Goal: Transaction & Acquisition: Purchase product/service

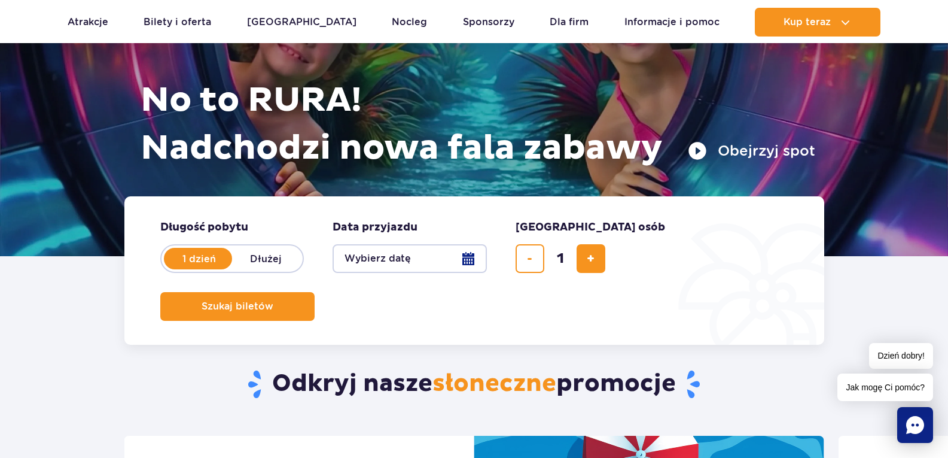
scroll to position [179, 0]
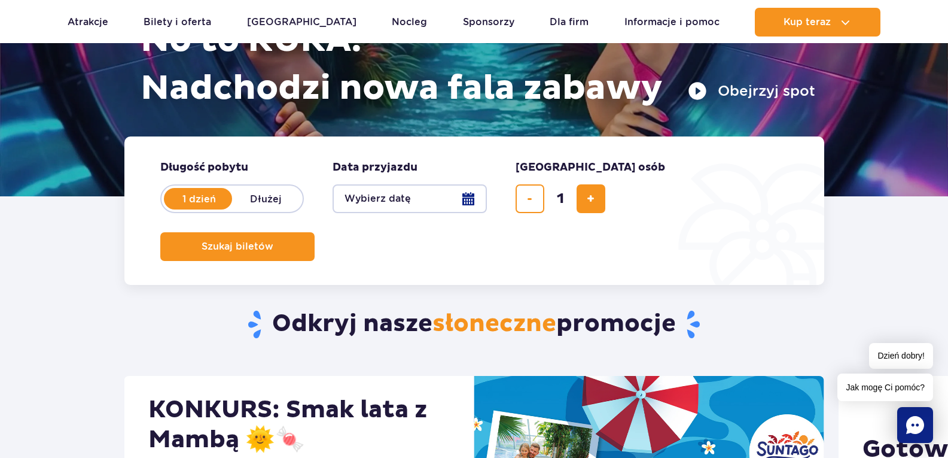
click at [461, 200] on button "Wybierz datę" at bounding box center [410, 198] width 154 height 29
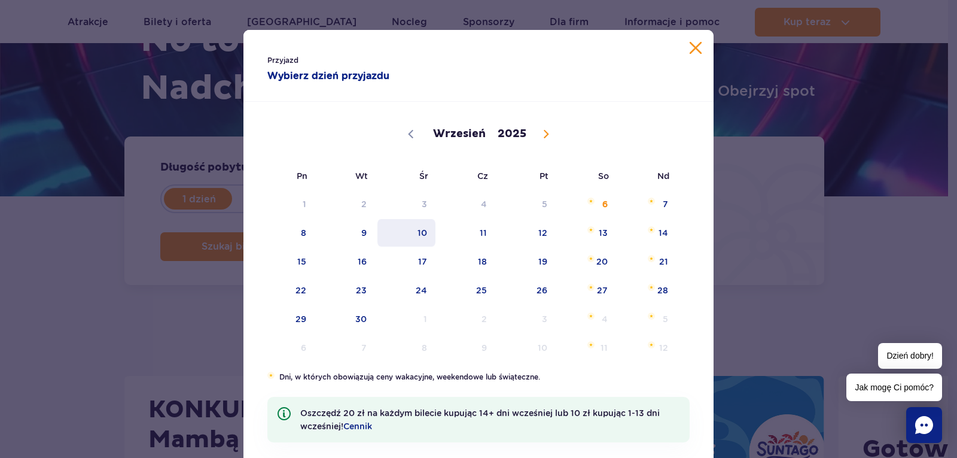
click at [408, 233] on span "10" at bounding box center [406, 233] width 60 height 28
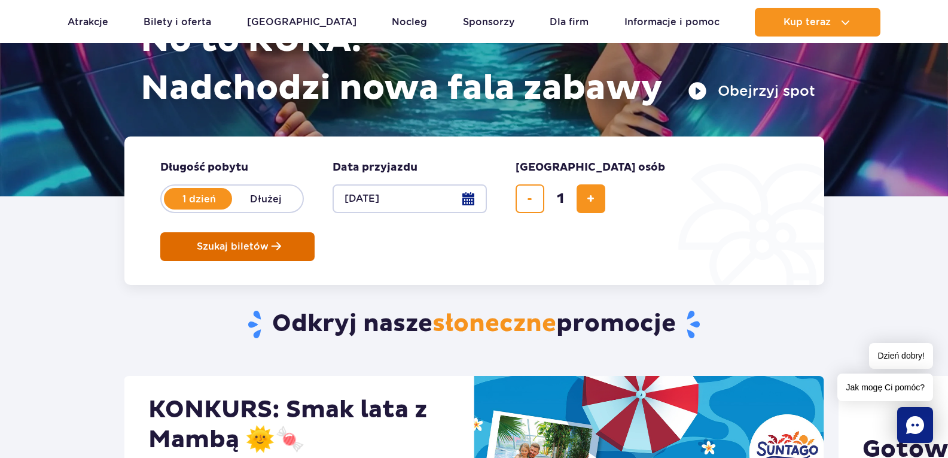
click at [315, 232] on button "Szukaj biletów" at bounding box center [237, 246] width 154 height 29
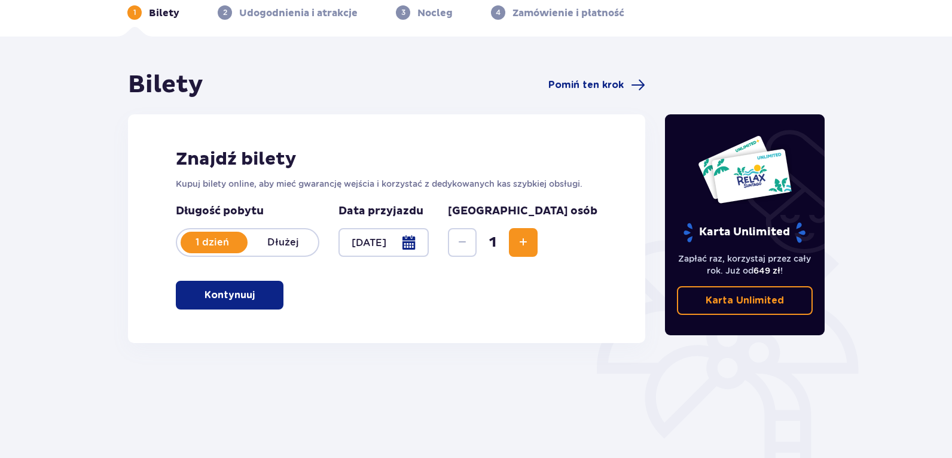
scroll to position [152, 0]
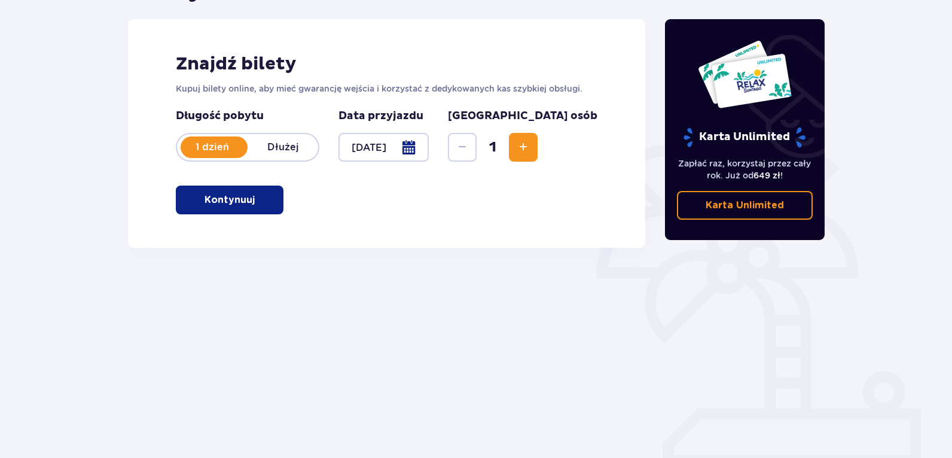
click at [531, 144] on span "Increase" at bounding box center [523, 147] width 14 height 14
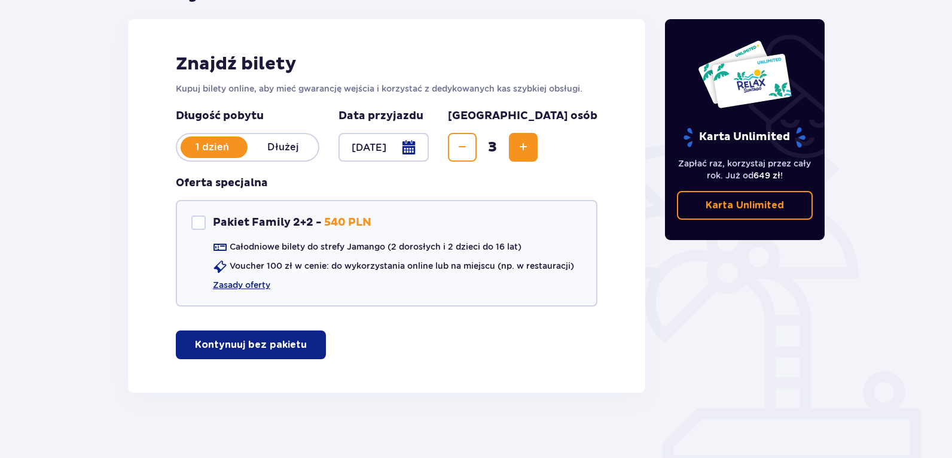
click at [531, 140] on span "Increase" at bounding box center [523, 147] width 14 height 14
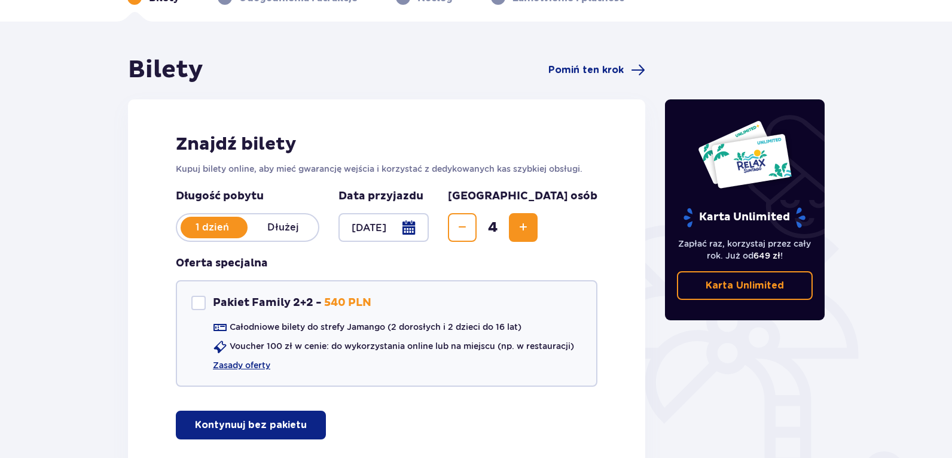
scroll to position [0, 0]
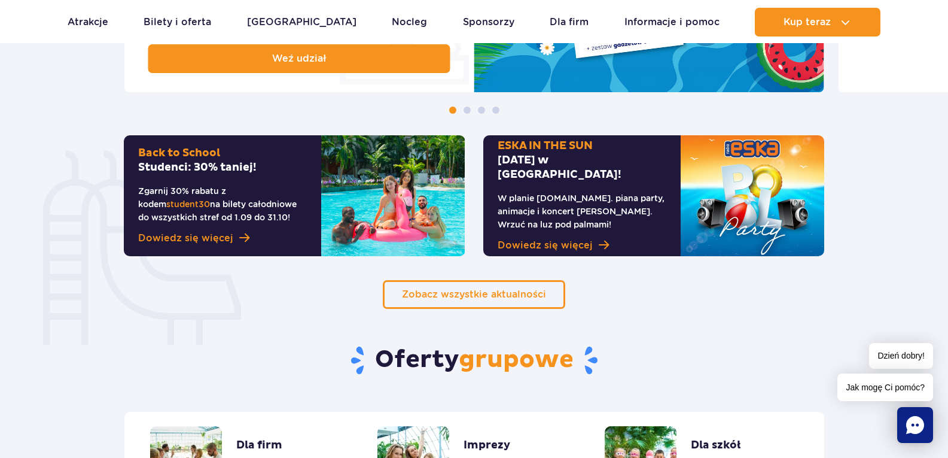
scroll to position [718, 0]
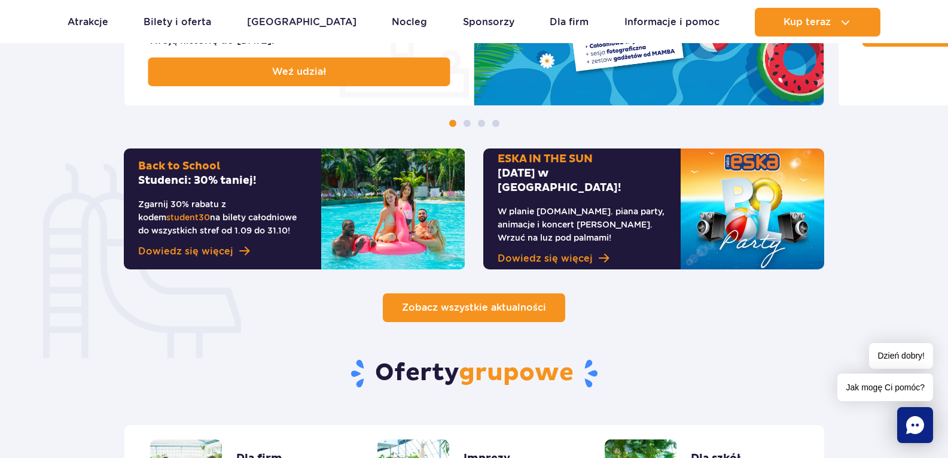
click at [529, 308] on span "Zobacz wszystkie aktualności" at bounding box center [474, 306] width 144 height 11
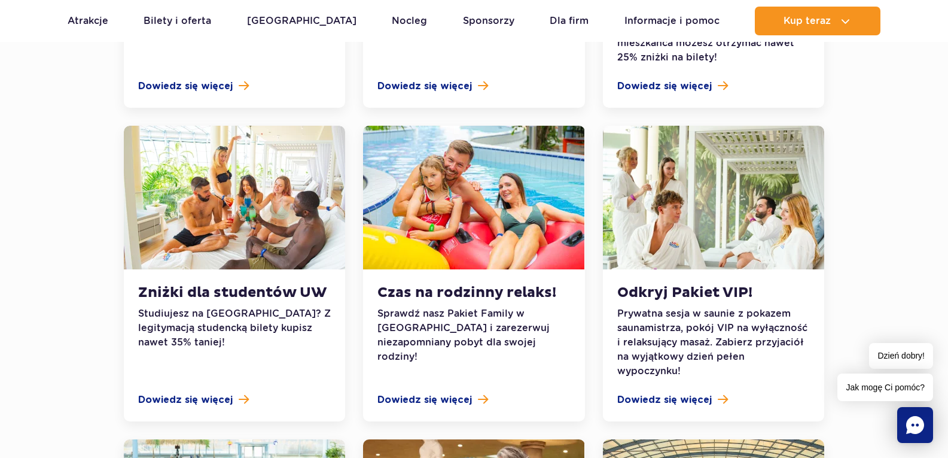
scroll to position [897, 0]
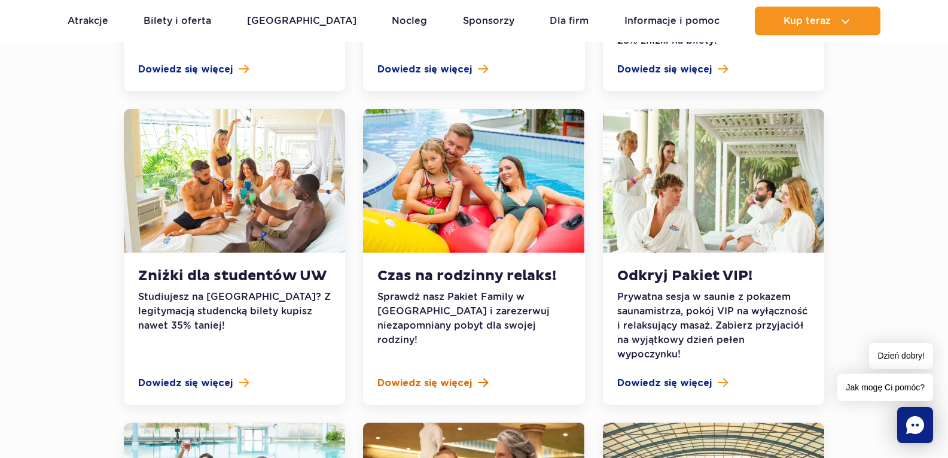
click at [439, 376] on span "Dowiedz się więcej" at bounding box center [424, 383] width 95 height 14
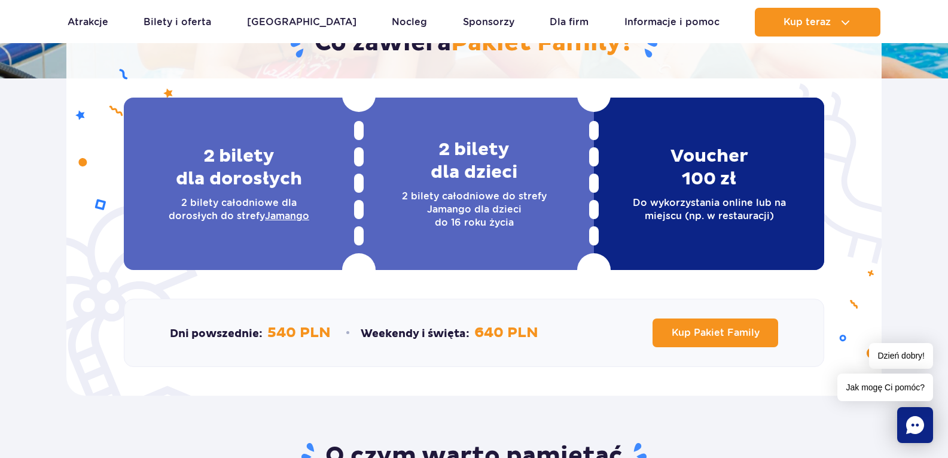
scroll to position [239, 0]
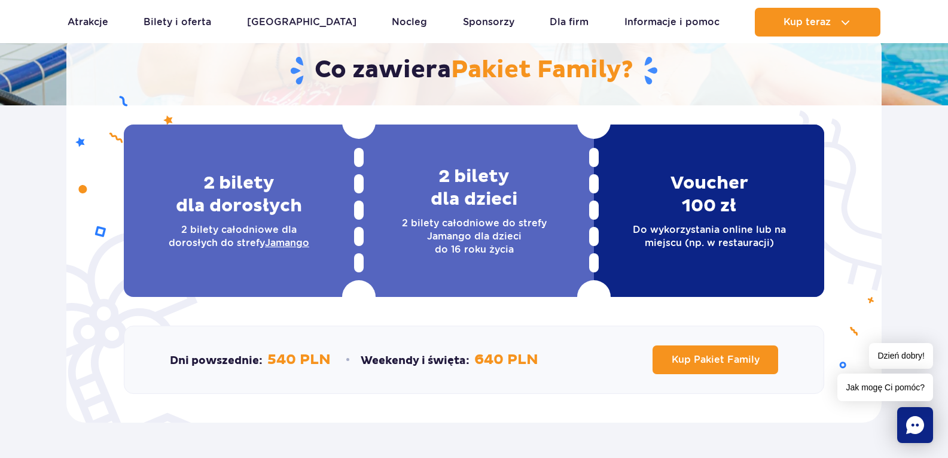
click at [286, 246] on u "Jamango" at bounding box center [287, 242] width 44 height 11
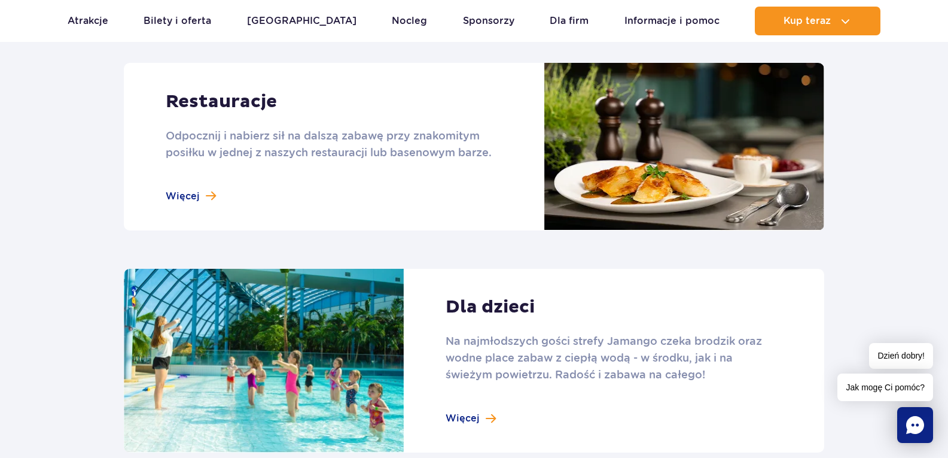
scroll to position [1376, 0]
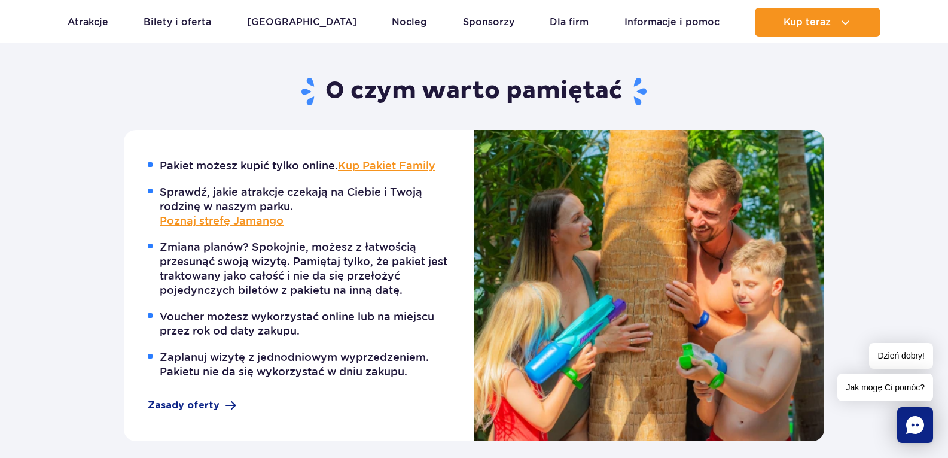
scroll to position [658, 0]
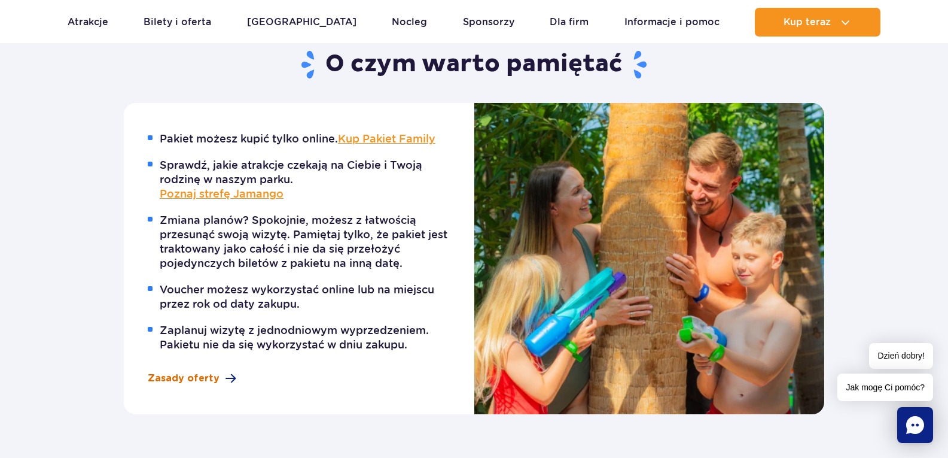
click at [201, 379] on span "Zasady oferty" at bounding box center [184, 378] width 72 height 14
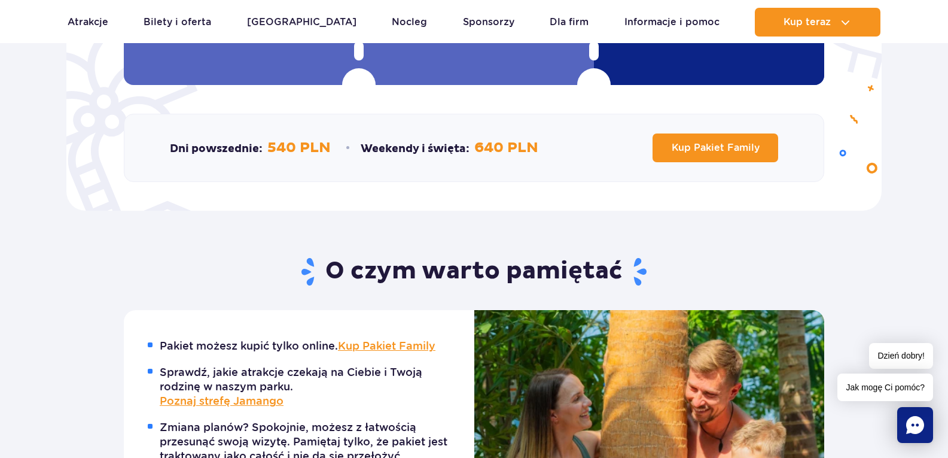
scroll to position [239, 0]
